Goal: Task Accomplishment & Management: Use online tool/utility

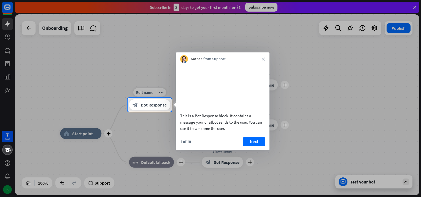
click at [162, 103] on span "Bot Response" at bounding box center [154, 105] width 26 height 6
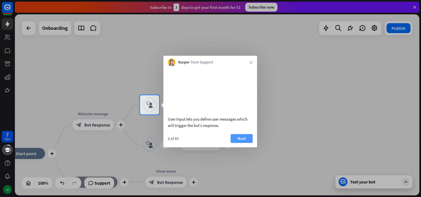
click at [240, 143] on button "Next" at bounding box center [242, 138] width 22 height 9
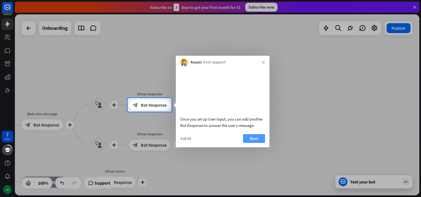
drag, startPoint x: 251, startPoint y: 146, endPoint x: 254, endPoint y: 144, distance: 3.6
click at [254, 143] on button "Next" at bounding box center [254, 138] width 22 height 9
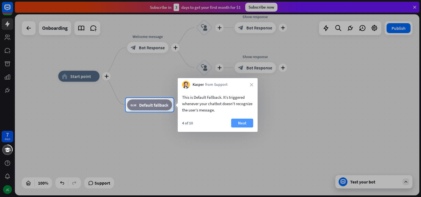
click at [246, 123] on button "Next" at bounding box center [242, 123] width 22 height 9
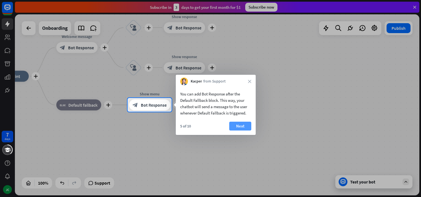
click at [245, 124] on button "Next" at bounding box center [240, 126] width 22 height 9
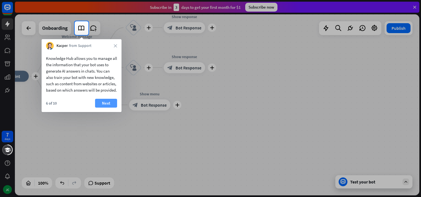
click at [103, 108] on button "Next" at bounding box center [106, 103] width 22 height 9
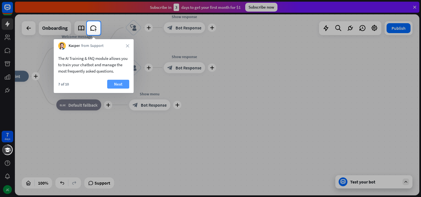
click at [124, 84] on button "Next" at bounding box center [118, 84] width 22 height 9
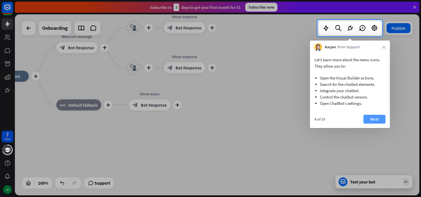
click at [369, 118] on button "Next" at bounding box center [375, 119] width 22 height 9
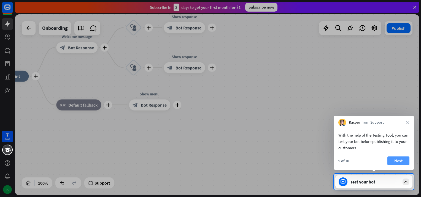
click at [395, 159] on button "Next" at bounding box center [399, 160] width 22 height 9
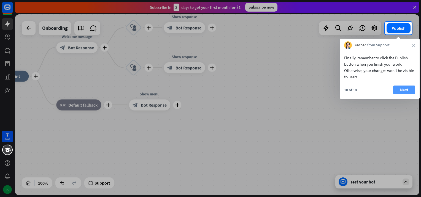
click at [409, 94] on button "Next" at bounding box center [404, 89] width 22 height 9
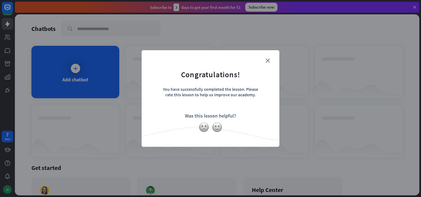
click at [412, 92] on div "close Congratulations! You have successfully completed the lesson. Please rate …" at bounding box center [210, 98] width 421 height 197
click at [218, 128] on img at bounding box center [217, 127] width 10 height 10
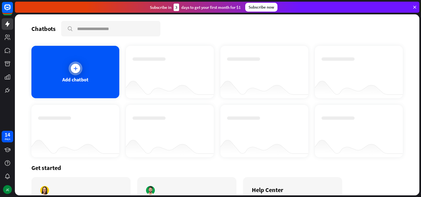
click at [73, 67] on icon at bounding box center [76, 69] width 6 height 6
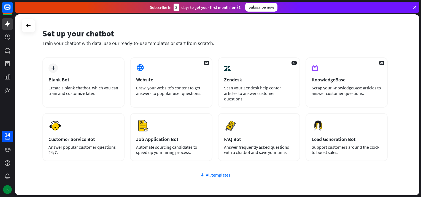
scroll to position [47, 0]
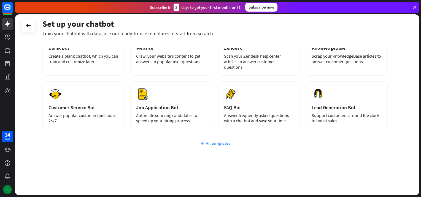
click at [207, 144] on div "All templates" at bounding box center [214, 143] width 345 height 6
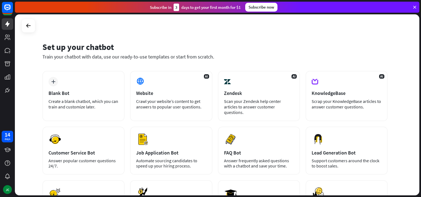
scroll to position [0, 0]
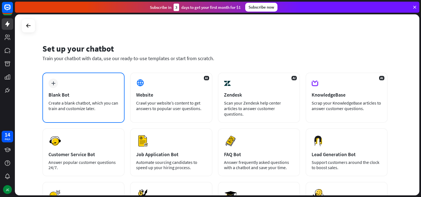
click at [63, 86] on div "plus Blank Bot Create a blank chatbot, which you can train and customize later." at bounding box center [83, 98] width 82 height 50
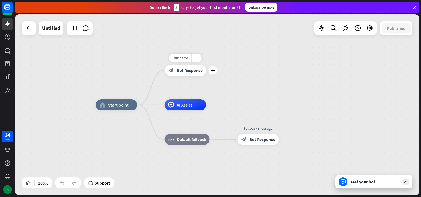
click at [191, 76] on div "Edit name more_horiz plus Welcome message block_bot_response Bot Response" at bounding box center [185, 70] width 41 height 11
click at [216, 70] on div "plus" at bounding box center [213, 70] width 8 height 8
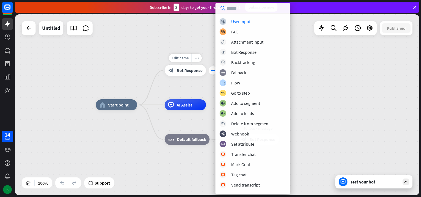
click at [213, 73] on div "plus" at bounding box center [213, 70] width 8 height 8
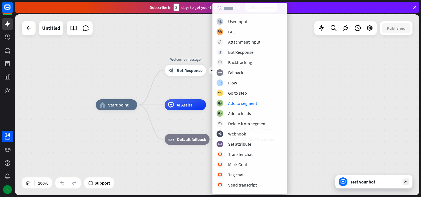
click at [354, 131] on div "home_2 Start point plus Welcome message block_bot_response Bot Response AI Assi…" at bounding box center [298, 195] width 405 height 181
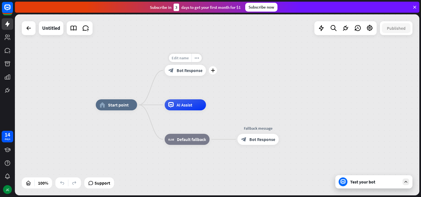
click at [184, 57] on span "Edit name" at bounding box center [180, 57] width 17 height 5
type input "********"
click at [260, 130] on div "Edit name" at bounding box center [253, 127] width 23 height 8
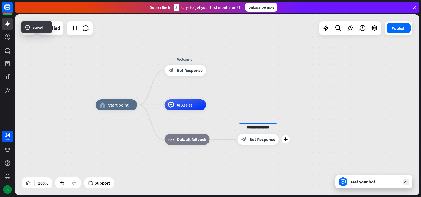
click at [257, 124] on input "**********" at bounding box center [258, 127] width 39 height 8
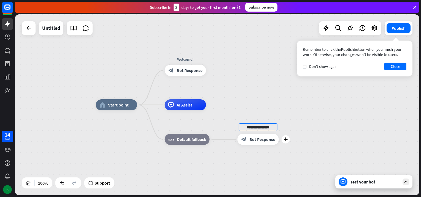
drag, startPoint x: 272, startPoint y: 126, endPoint x: 237, endPoint y: 127, distance: 35.0
click at [238, 134] on div "**********" at bounding box center [258, 139] width 41 height 11
type input "*"
type input "**********"
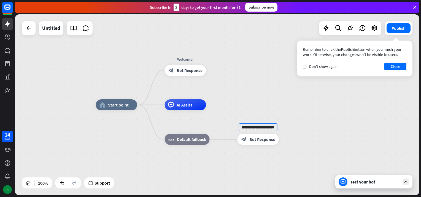
click at [319, 116] on div "**********" at bounding box center [298, 195] width 405 height 181
click at [343, 187] on div "Test your bot" at bounding box center [374, 181] width 77 height 13
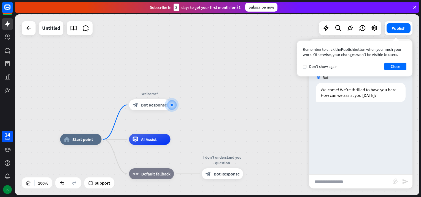
click at [329, 181] on input "text" at bounding box center [351, 182] width 84 height 14
click at [342, 98] on div "Welcome! We're thrilled to have you here. How can we assist you [DATE]?" at bounding box center [361, 92] width 90 height 19
click at [404, 68] on button "Close" at bounding box center [396, 67] width 22 height 8
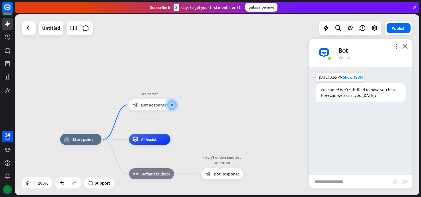
click at [353, 97] on div "Welcome! We're thrilled to have you here. How can we assist you [DATE]?" at bounding box center [361, 92] width 90 height 19
click at [362, 141] on div "Bot Welcome! We're thrilled to have you here. How can we assist you [DATE]? [DA…" at bounding box center [360, 121] width 103 height 108
click at [333, 183] on input "text" at bounding box center [351, 182] width 84 height 14
type input "**********"
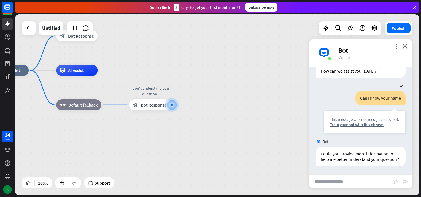
scroll to position [30, 0]
click at [357, 122] on div "Train your bot with this phrase." at bounding box center [364, 124] width 69 height 5
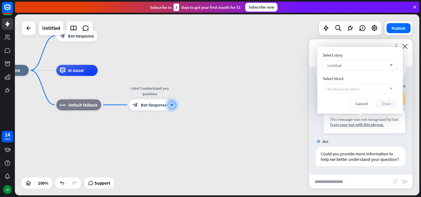
click at [392, 66] on icon "arrow_down" at bounding box center [390, 65] width 6 height 3
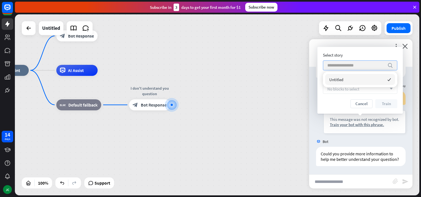
click at [357, 66] on input "search" at bounding box center [356, 65] width 57 height 9
click at [348, 93] on div "No blocks to select arrow_down" at bounding box center [360, 89] width 74 height 10
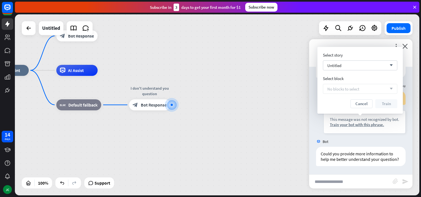
click at [362, 91] on div "No blocks to select arrow_down" at bounding box center [360, 89] width 74 height 10
click at [390, 89] on icon "arrow_down" at bounding box center [390, 88] width 6 height 3
click at [363, 78] on div "Select block" at bounding box center [360, 78] width 74 height 5
click at [345, 66] on div "Untitled arrow_down" at bounding box center [360, 65] width 74 height 10
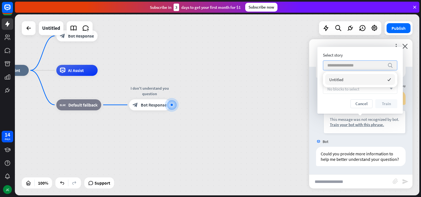
click at [345, 66] on input "search" at bounding box center [356, 65] width 57 height 9
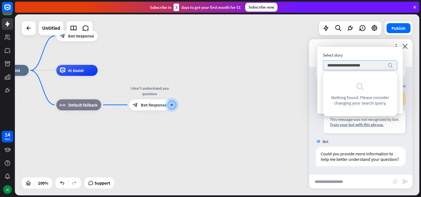
type input "**********"
click at [403, 78] on div "**********" at bounding box center [360, 80] width 85 height 67
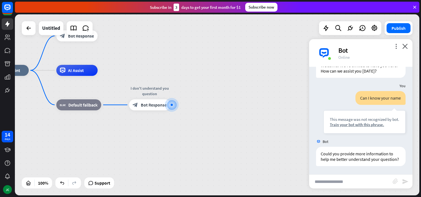
click at [336, 175] on input "text" at bounding box center [351, 182] width 84 height 14
type input "**********"
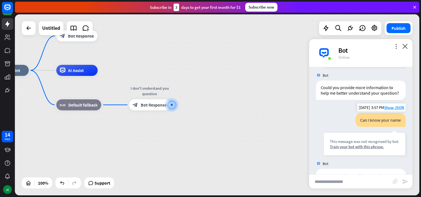
scroll to position [118, 0]
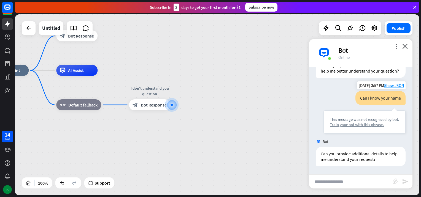
click at [347, 126] on div "Train your bot with this phrase." at bounding box center [364, 124] width 69 height 5
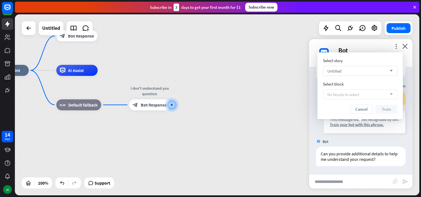
click at [362, 71] on div "Untitled arrow_down" at bounding box center [360, 71] width 74 height 10
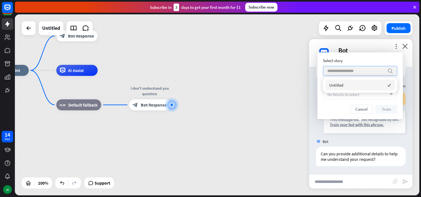
click at [362, 71] on input "search" at bounding box center [356, 70] width 57 height 9
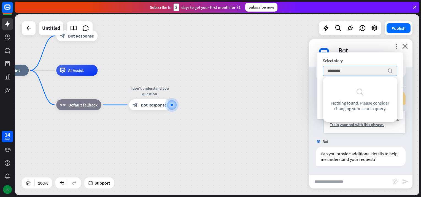
type input "********"
click at [389, 70] on icon "search" at bounding box center [391, 71] width 6 height 6
drag, startPoint x: 364, startPoint y: 91, endPoint x: 349, endPoint y: 101, distance: 17.7
click at [363, 93] on icon "search" at bounding box center [360, 92] width 8 height 8
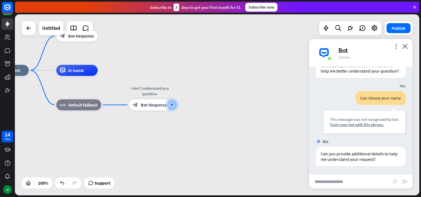
drag, startPoint x: 322, startPoint y: 112, endPoint x: 319, endPoint y: 101, distance: 11.8
click at [319, 100] on div "Can I know your name This message was not recognized by bot. Train your bot wit…" at bounding box center [360, 113] width 103 height 45
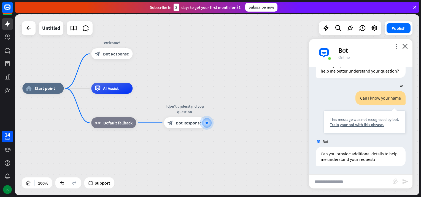
drag, startPoint x: 62, startPoint y: 84, endPoint x: 97, endPoint y: 102, distance: 39.3
click at [104, 106] on div "home_2 Start point Welcome! block_bot_response Bot Response Edit name more_hori…" at bounding box center [224, 178] width 405 height 181
click at [118, 87] on span "AI Assist" at bounding box center [111, 88] width 16 height 6
click at [137, 89] on div "plus" at bounding box center [139, 88] width 8 height 8
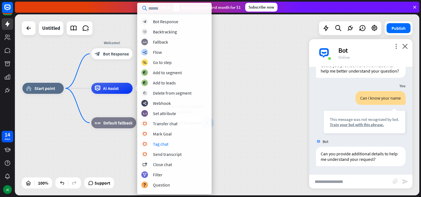
click at [253, 101] on div "home_2 Start point Welcome! block_bot_response Bot Response plus AI Assist bloc…" at bounding box center [224, 178] width 405 height 181
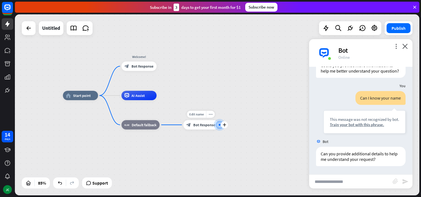
click at [222, 127] on div "plus" at bounding box center [224, 124] width 7 height 7
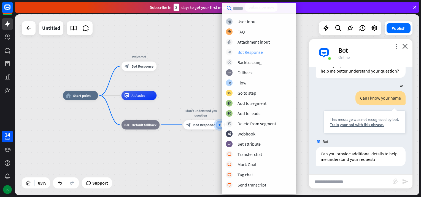
click at [255, 53] on div "Bot Response" at bounding box center [250, 52] width 25 height 6
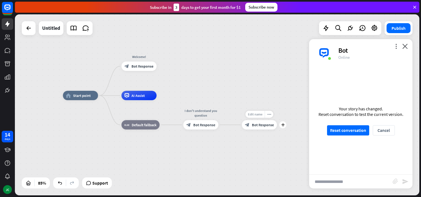
click at [254, 111] on div "Edit name" at bounding box center [255, 114] width 19 height 7
click at [256, 124] on span "Bot Response" at bounding box center [263, 124] width 22 height 5
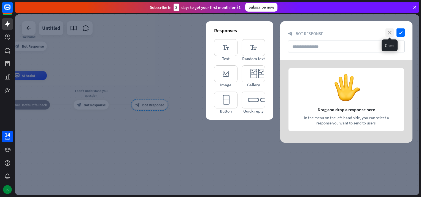
click at [393, 34] on icon "close" at bounding box center [390, 32] width 8 height 8
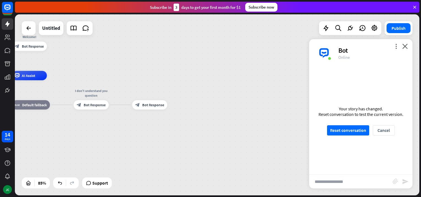
drag, startPoint x: 229, startPoint y: 177, endPoint x: 197, endPoint y: 178, distance: 32.3
click at [197, 178] on div "home_2 Start point Welcome! block_bot_response Bot Response AI Assist block_fal…" at bounding box center [125, 153] width 344 height 154
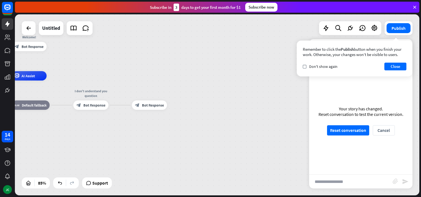
drag, startPoint x: 298, startPoint y: 196, endPoint x: 139, endPoint y: 193, distance: 158.6
click at [39, 169] on div "home_2 Start point Welcome! block_bot_response Bot Response AI Assist block_fal…" at bounding box center [218, 105] width 406 height 183
click at [34, 81] on div "Edit name more_horiz plus AI Assist" at bounding box center [29, 75] width 35 height 9
click at [44, 51] on div "Edit name more_horiz plus Welcome! block_bot_response Bot Response" at bounding box center [29, 46] width 35 height 9
click at [53, 49] on div "plus" at bounding box center [52, 46] width 7 height 7
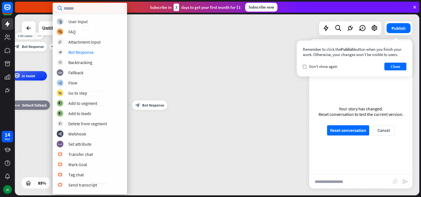
click at [45, 51] on div "Edit name more_horiz plus Welcome! block_bot_response Bot Response" at bounding box center [29, 46] width 35 height 9
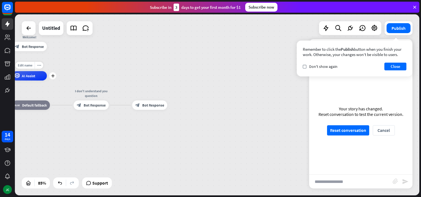
click at [37, 79] on div "AI Assist" at bounding box center [29, 75] width 35 height 9
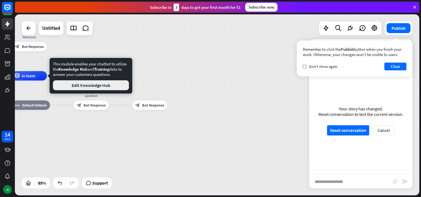
click at [104, 87] on button "Edit Knowledge Hub" at bounding box center [91, 85] width 76 height 10
